Goal: Navigation & Orientation: Find specific page/section

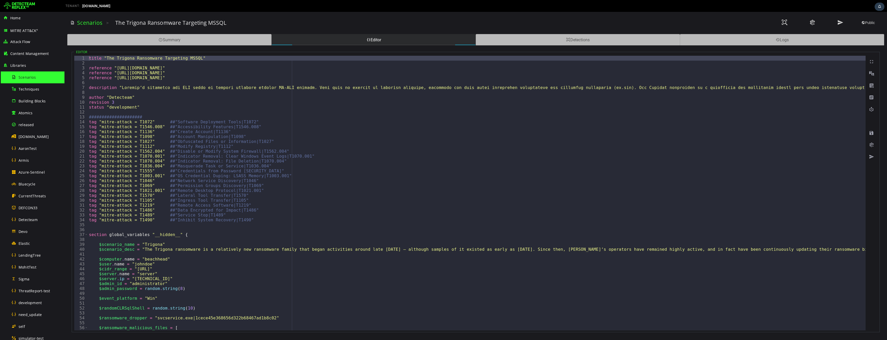
click at [29, 6] on img at bounding box center [19, 6] width 31 height 8
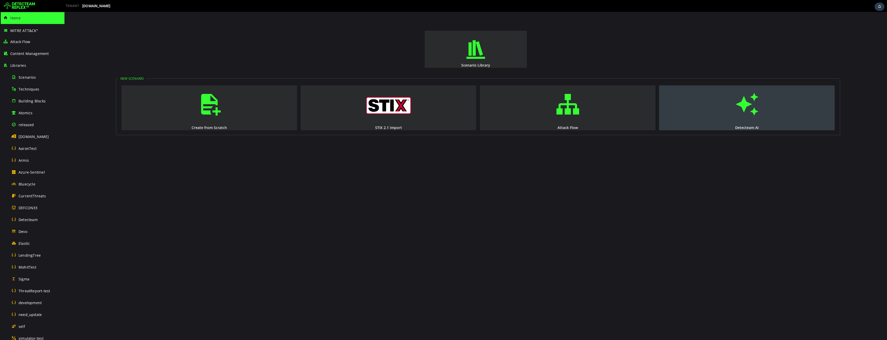
click at [749, 101] on span "button" at bounding box center [746, 104] width 5 height 35
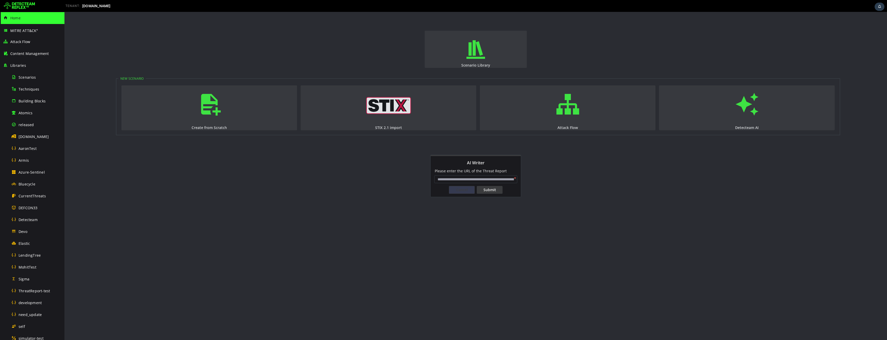
click at [460, 191] on div "Cancel" at bounding box center [462, 190] width 26 height 8
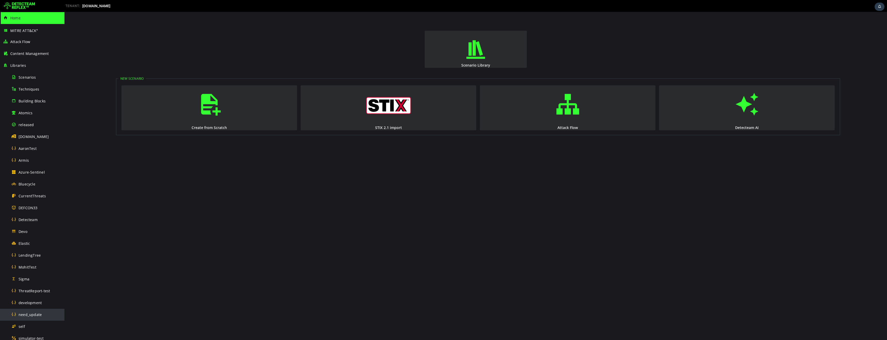
scroll to position [159, 0]
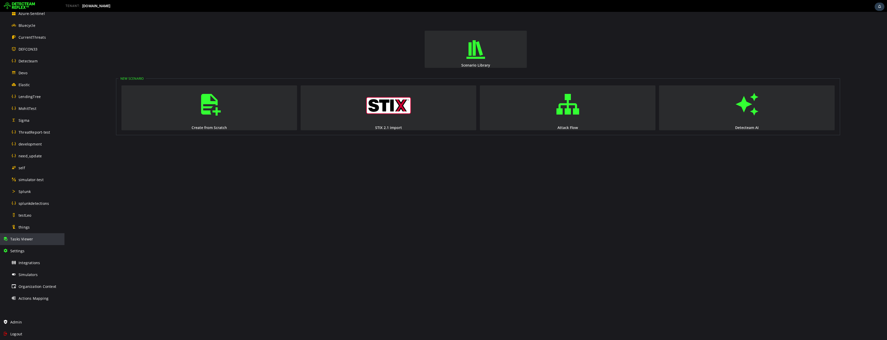
click at [23, 242] on div "Tasks Viewer" at bounding box center [32, 239] width 58 height 12
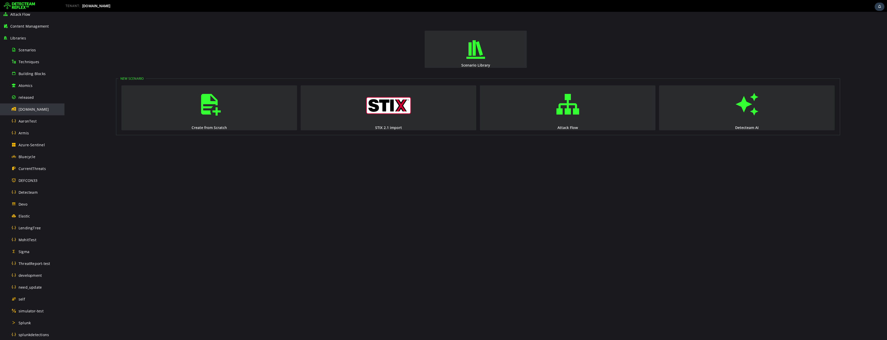
click at [26, 112] on div "[DOMAIN_NAME]" at bounding box center [36, 109] width 50 height 12
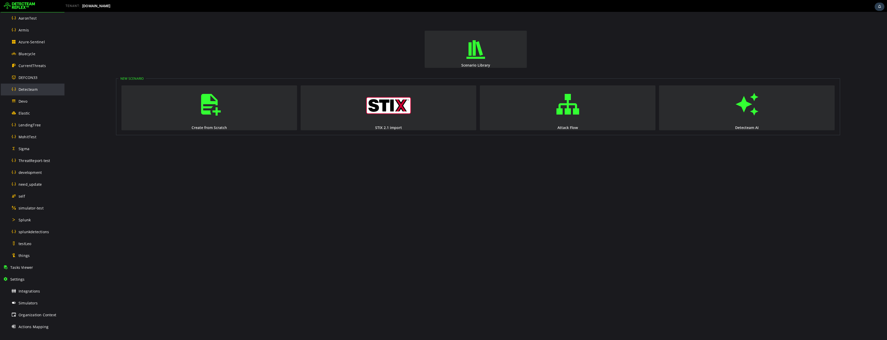
scroll to position [159, 0]
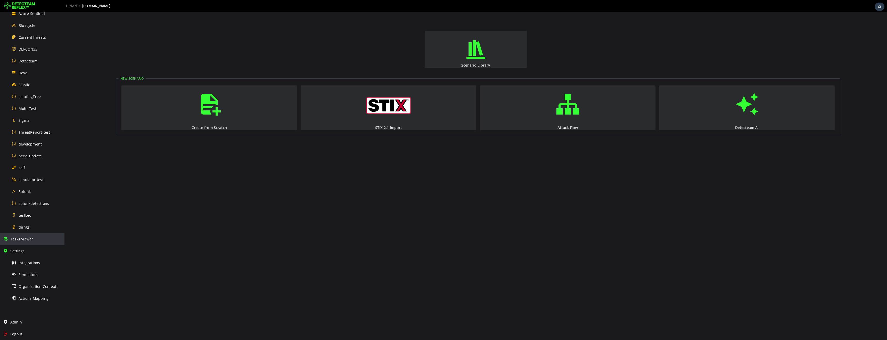
click at [24, 240] on span "Tasks Viewer" at bounding box center [21, 238] width 23 height 5
click at [22, 5] on img at bounding box center [19, 6] width 31 height 8
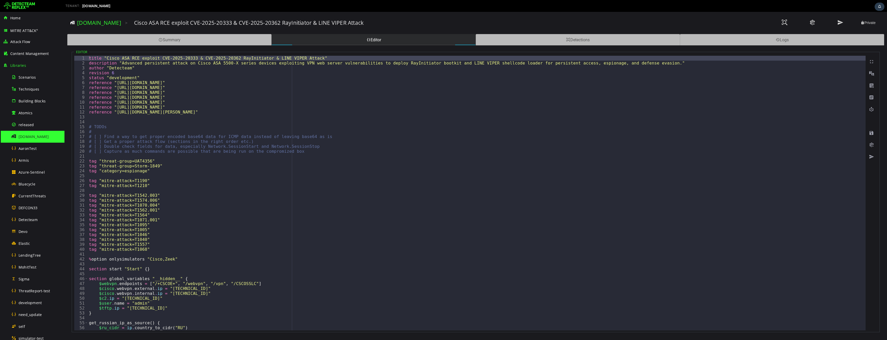
click at [21, 7] on img at bounding box center [19, 6] width 31 height 8
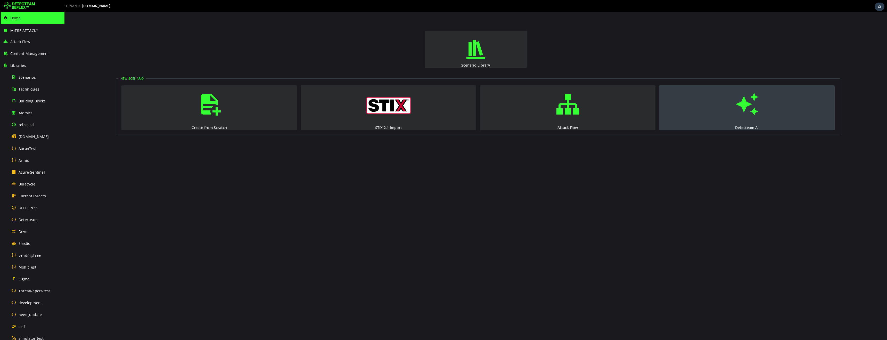
click at [744, 118] on span "button" at bounding box center [746, 104] width 5 height 35
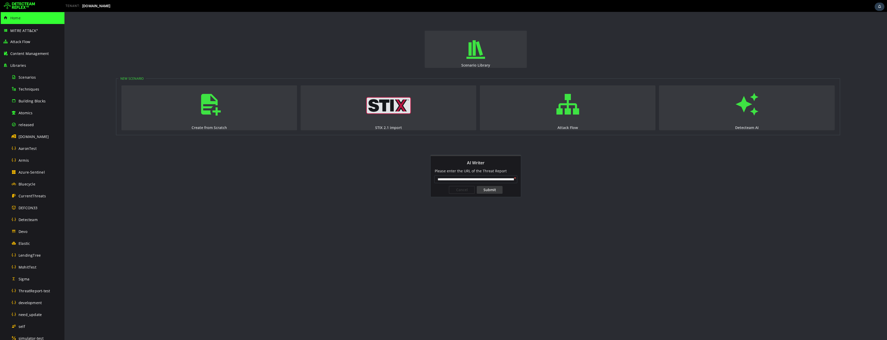
scroll to position [0, 36]
type input "**********"
click at [461, 190] on div "Cancel" at bounding box center [462, 190] width 26 height 8
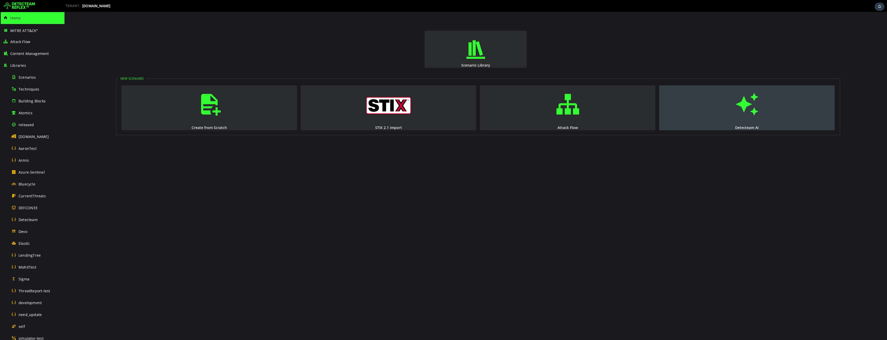
click at [749, 119] on span "button" at bounding box center [746, 104] width 5 height 35
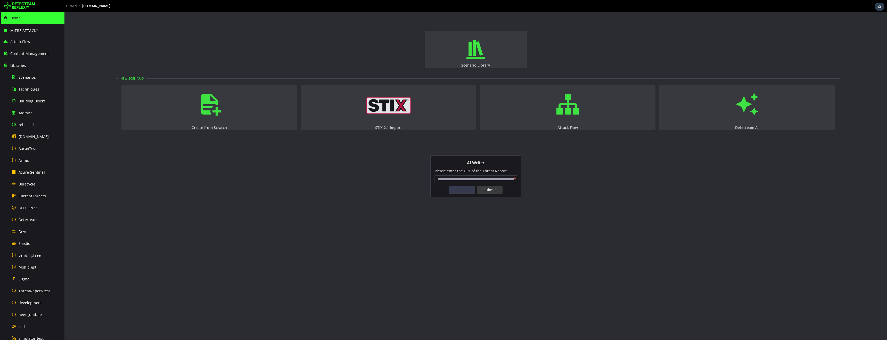
click at [467, 191] on div "Cancel" at bounding box center [462, 190] width 26 height 8
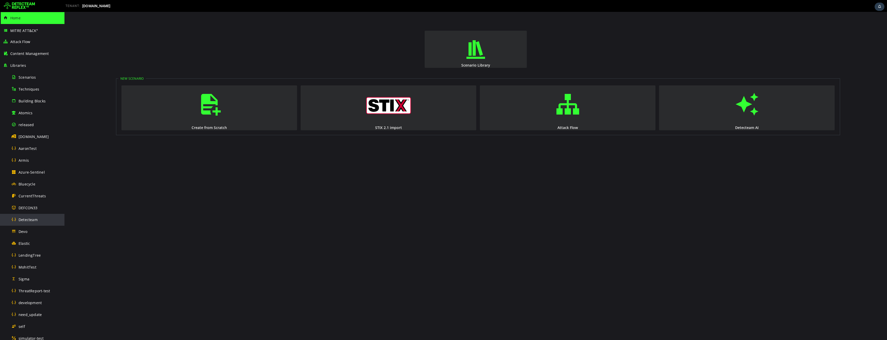
click at [30, 220] on span "Detecteam" at bounding box center [28, 219] width 19 height 5
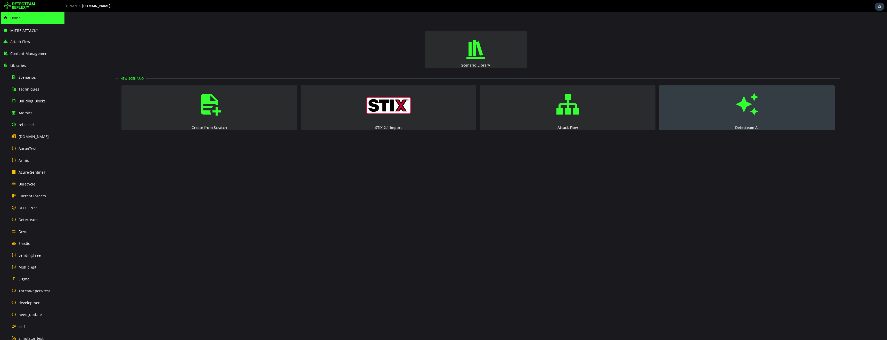
click at [764, 122] on button "Detecteam AI" at bounding box center [747, 107] width 176 height 45
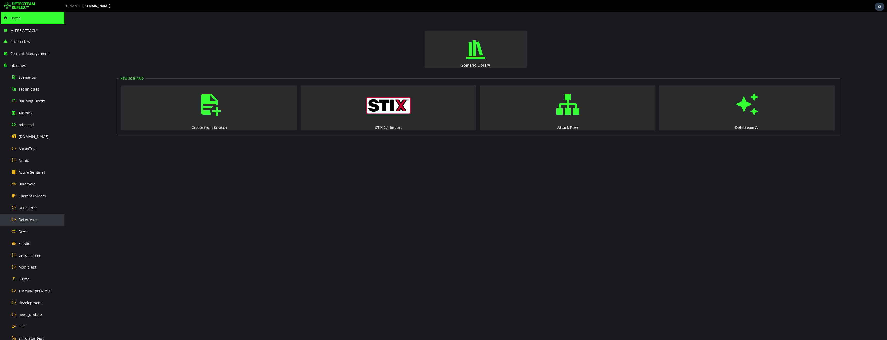
click at [34, 215] on div "Detecteam" at bounding box center [36, 220] width 50 height 12
click at [28, 80] on div "Scenarios" at bounding box center [36, 77] width 50 height 12
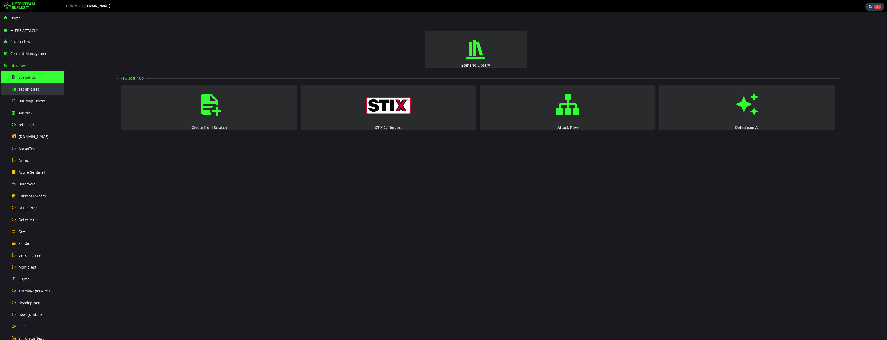
click at [24, 90] on span "Techniques" at bounding box center [29, 89] width 21 height 5
click at [34, 104] on div "Building Blocks" at bounding box center [36, 101] width 50 height 12
click at [27, 115] on span "Atomics" at bounding box center [26, 112] width 14 height 5
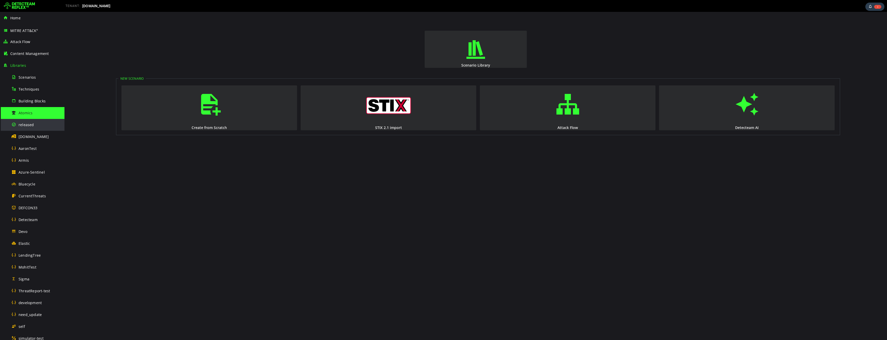
click at [28, 125] on span "released" at bounding box center [26, 124] width 15 height 5
click at [29, 140] on div "[DOMAIN_NAME]" at bounding box center [36, 137] width 50 height 12
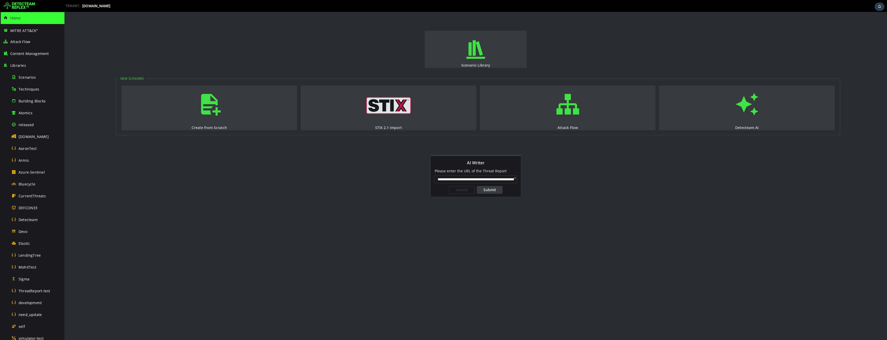
scroll to position [0, 36]
type input "**********"
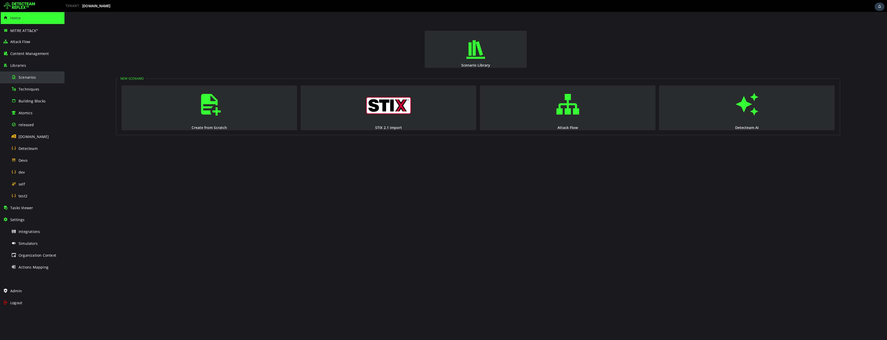
click at [27, 77] on span "Scenarios" at bounding box center [27, 77] width 17 height 5
